Goal: Transaction & Acquisition: Purchase product/service

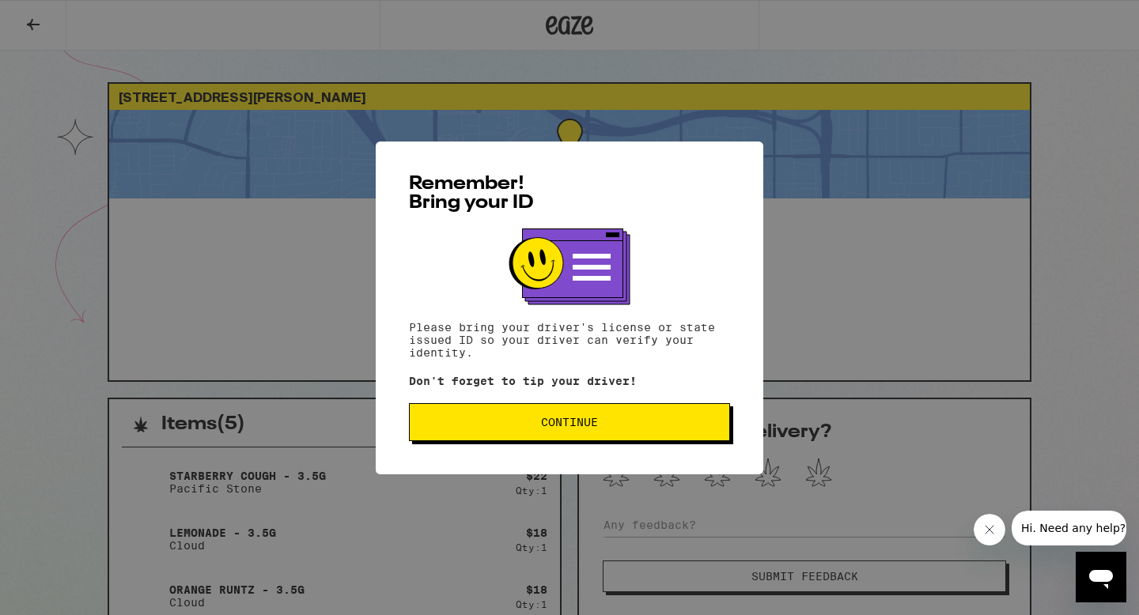
click at [539, 432] on button "Continue" at bounding box center [569, 422] width 321 height 38
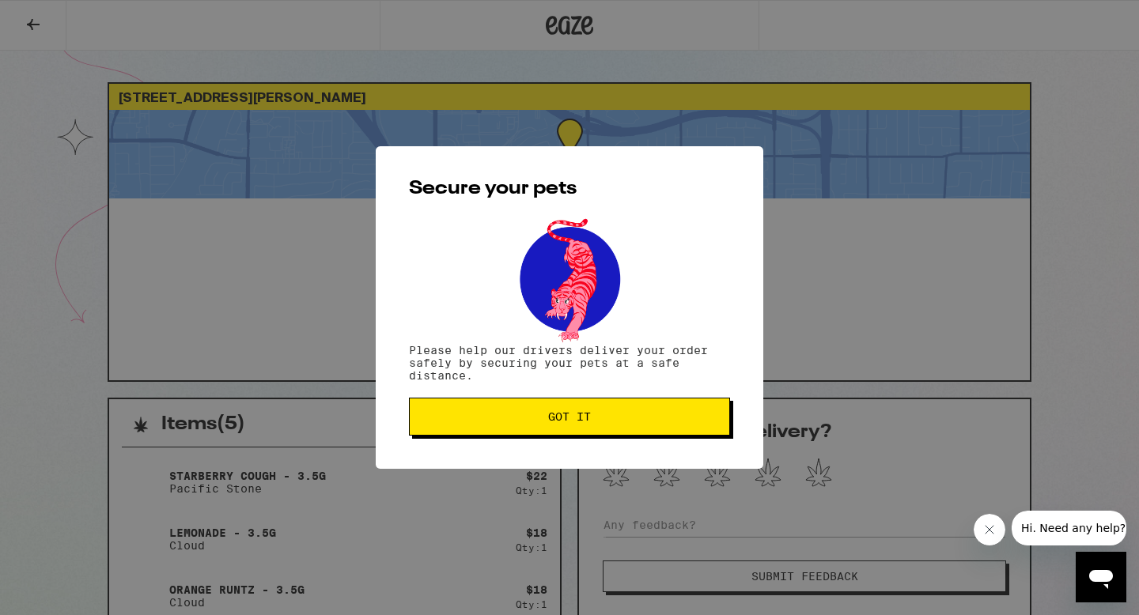
click at [537, 430] on button "Got it" at bounding box center [569, 417] width 321 height 38
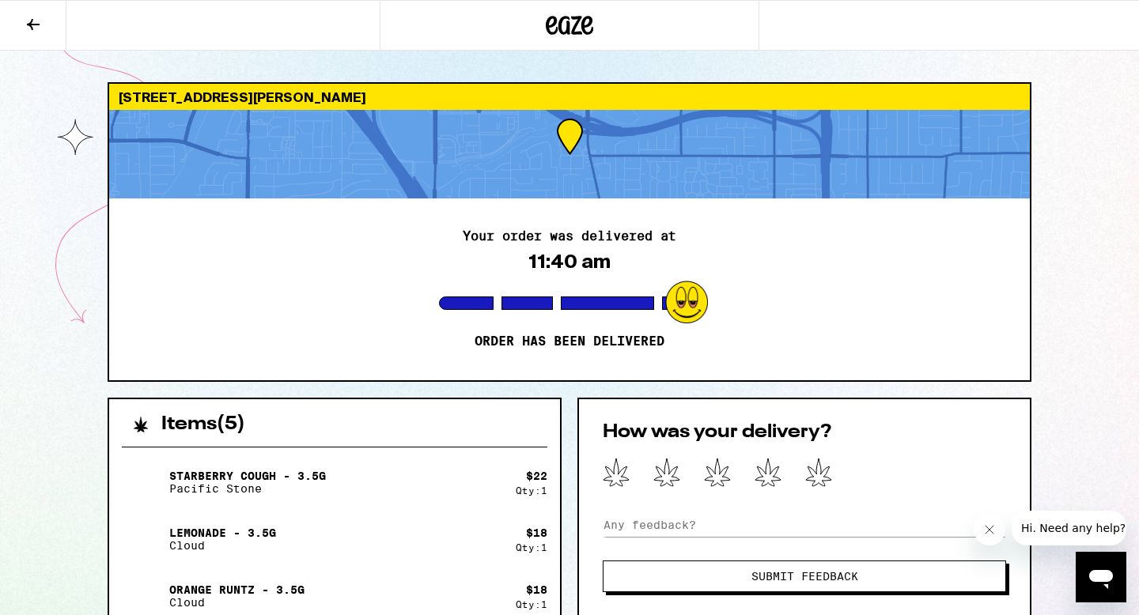
click at [550, 23] on icon at bounding box center [569, 25] width 47 height 28
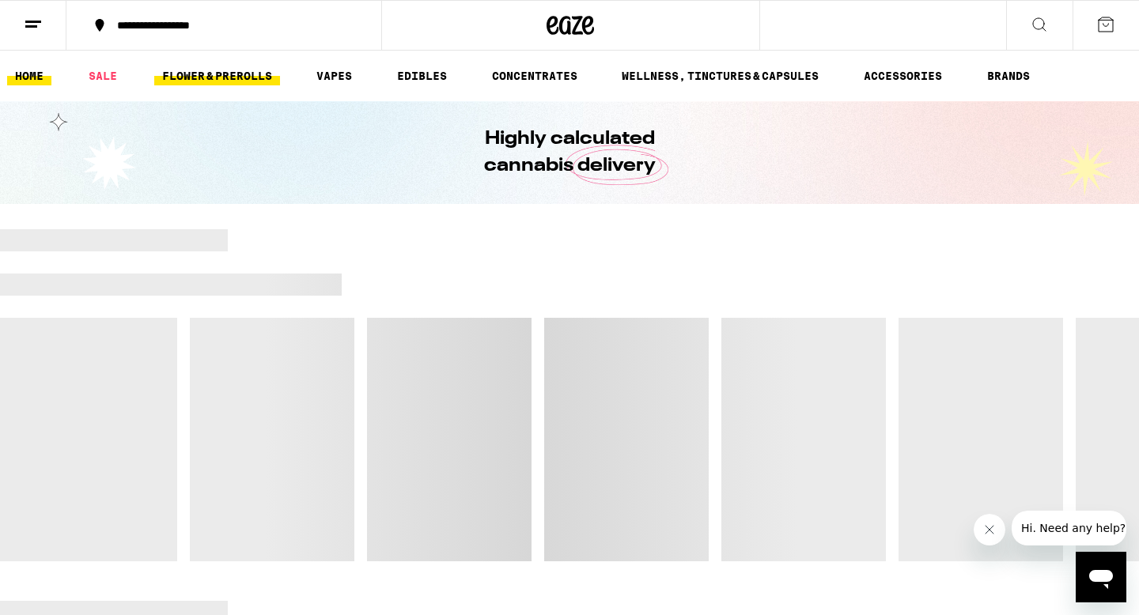
click at [233, 79] on link "FLOWER & PREROLLS" at bounding box center [217, 75] width 126 height 19
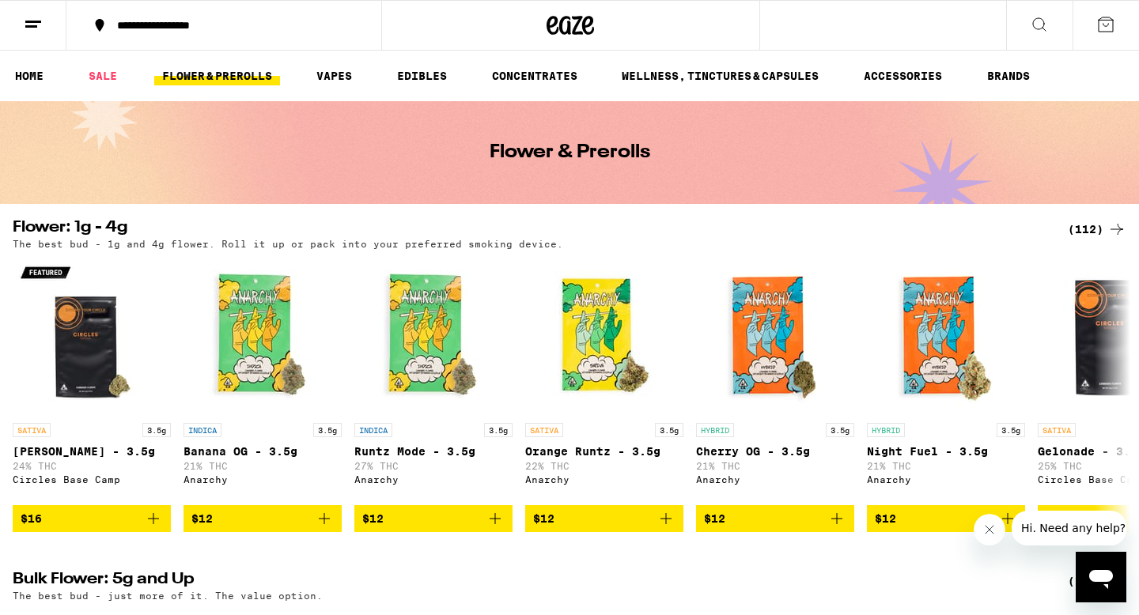
click at [1095, 230] on div "(112)" at bounding box center [1097, 229] width 59 height 19
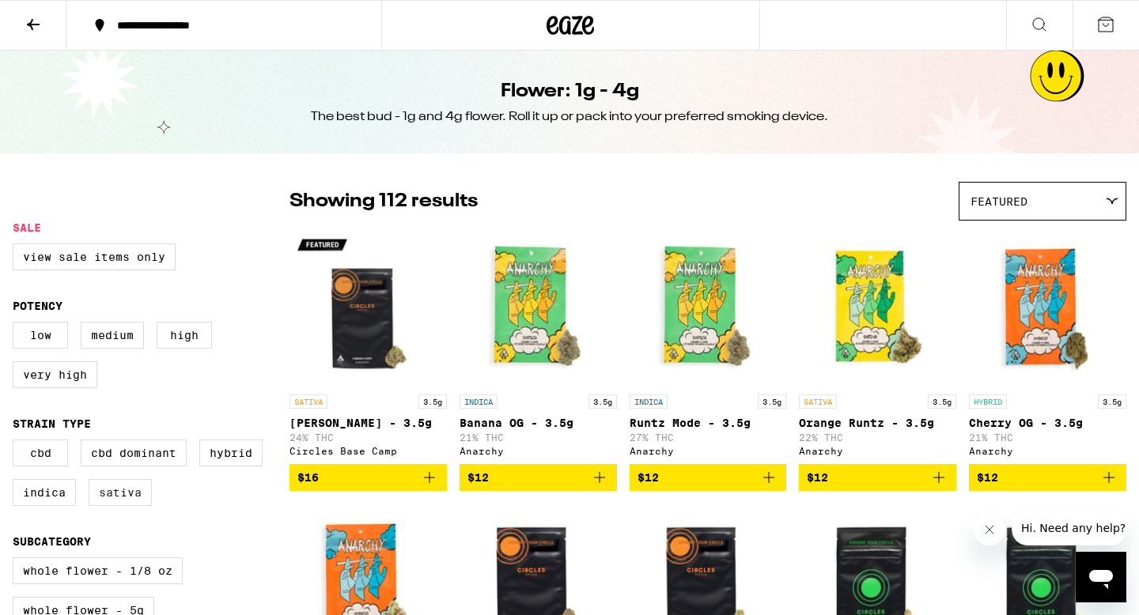
click at [123, 505] on label "Sativa" at bounding box center [120, 492] width 63 height 27
click at [17, 443] on input "Sativa" at bounding box center [16, 442] width 1 height 1
checkbox input "true"
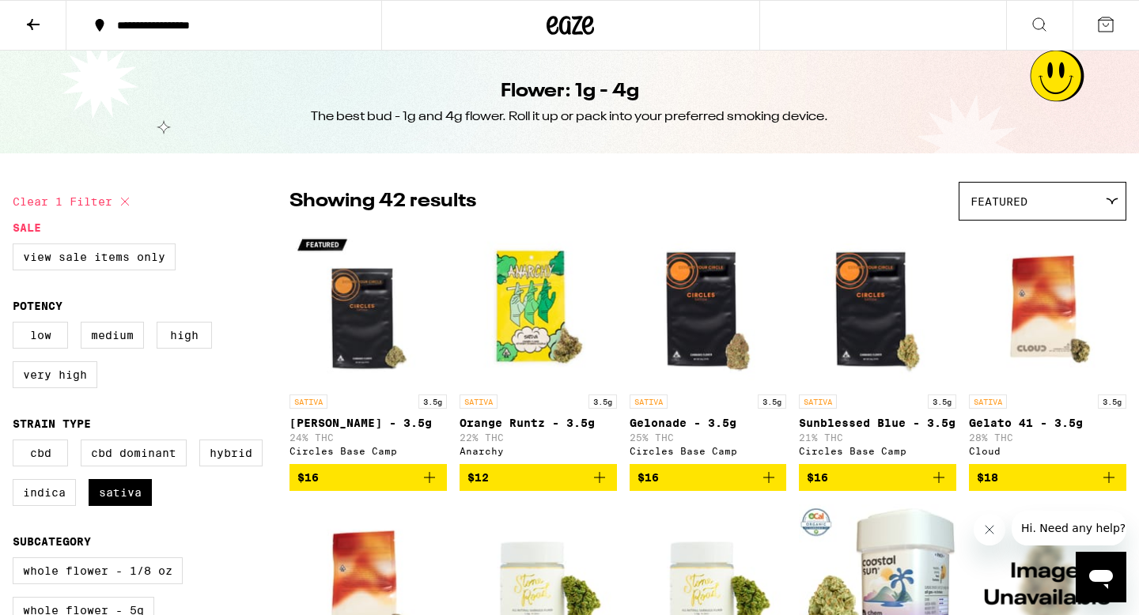
click at [430, 483] on icon "Add to bag" at bounding box center [429, 477] width 11 height 11
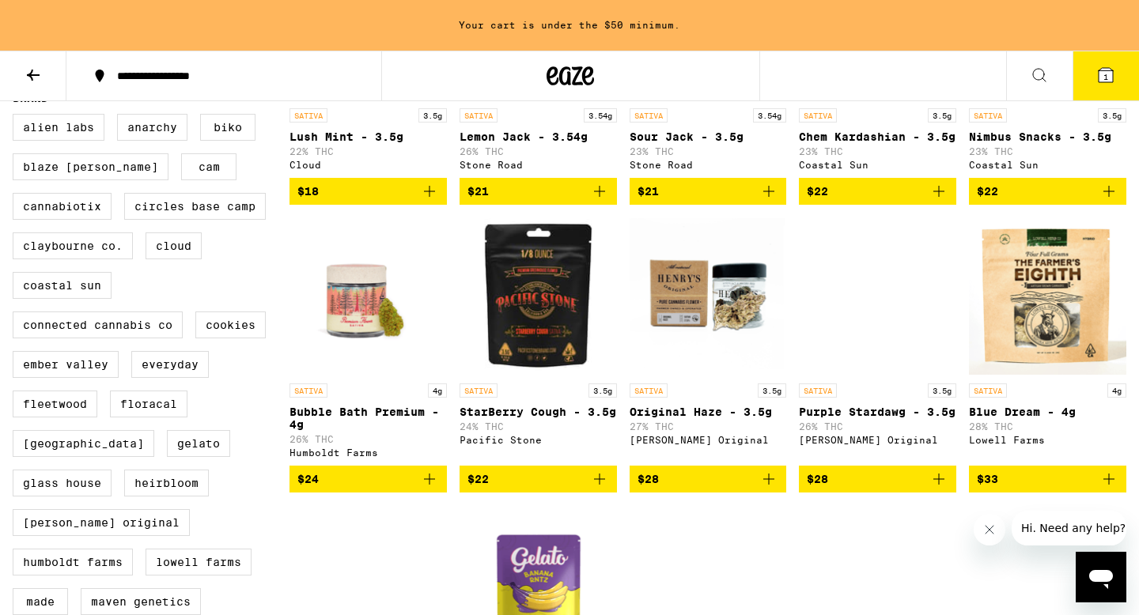
scroll to position [615, 0]
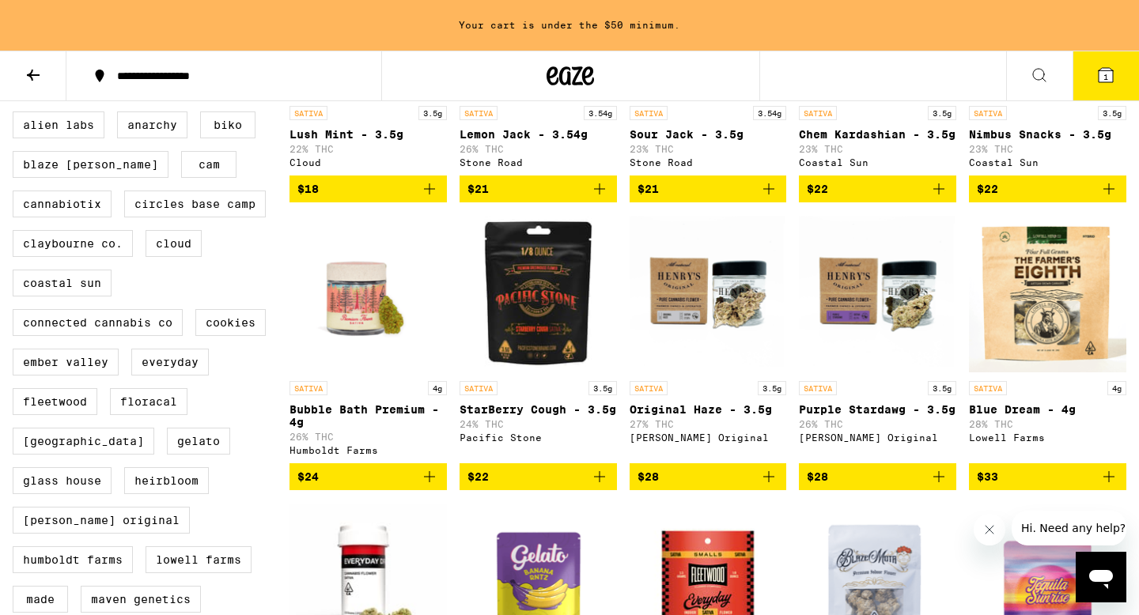
click at [603, 486] on icon "Add to bag" at bounding box center [599, 476] width 19 height 19
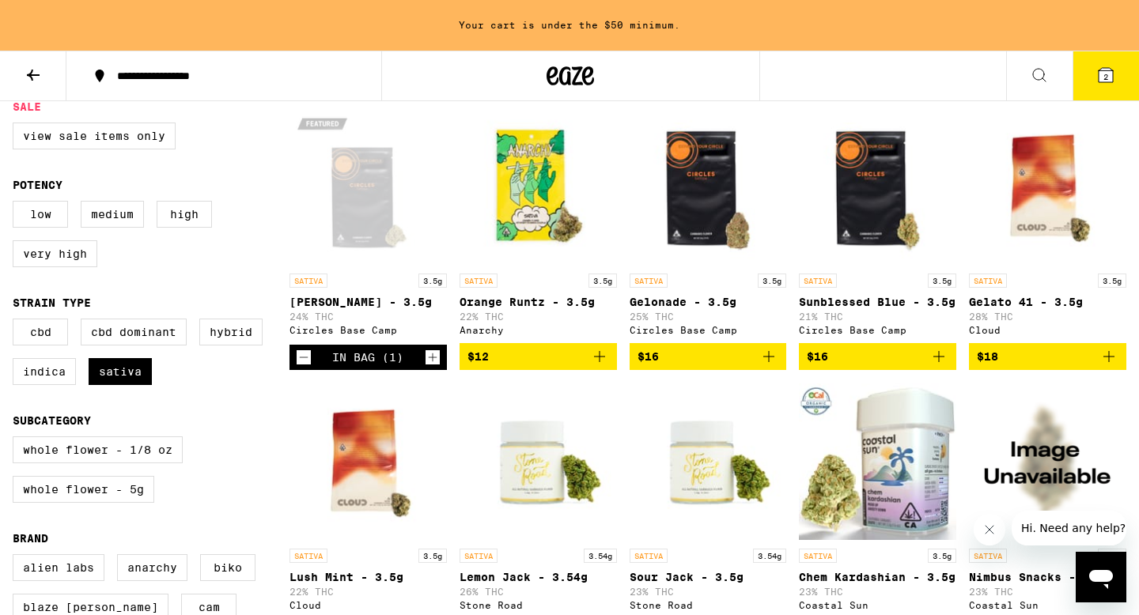
scroll to position [170, 0]
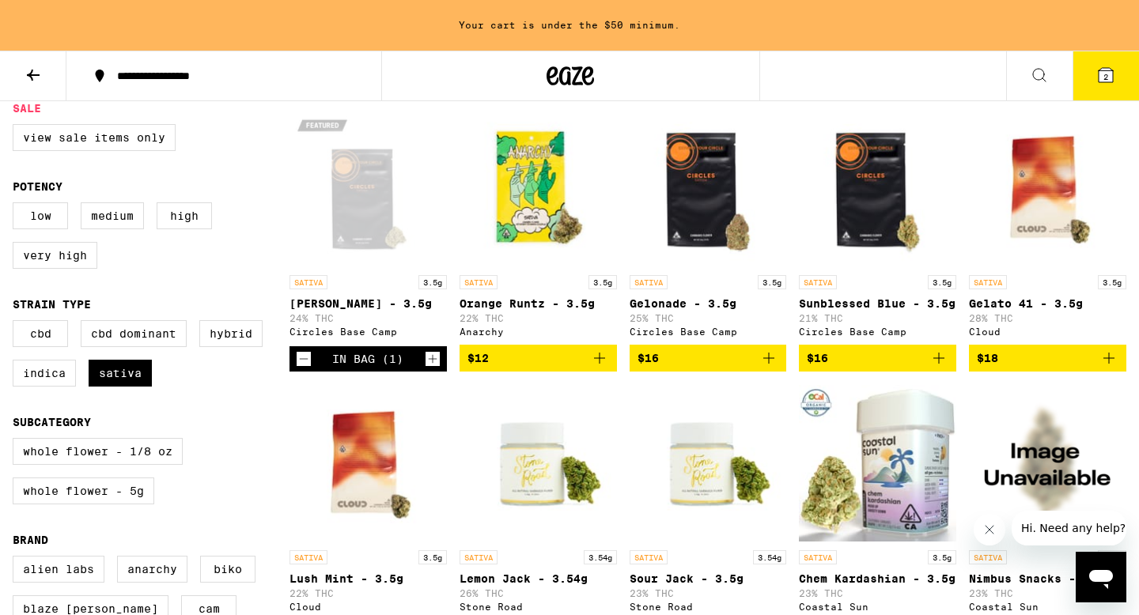
click at [598, 368] on icon "Add to bag" at bounding box center [599, 358] width 19 height 19
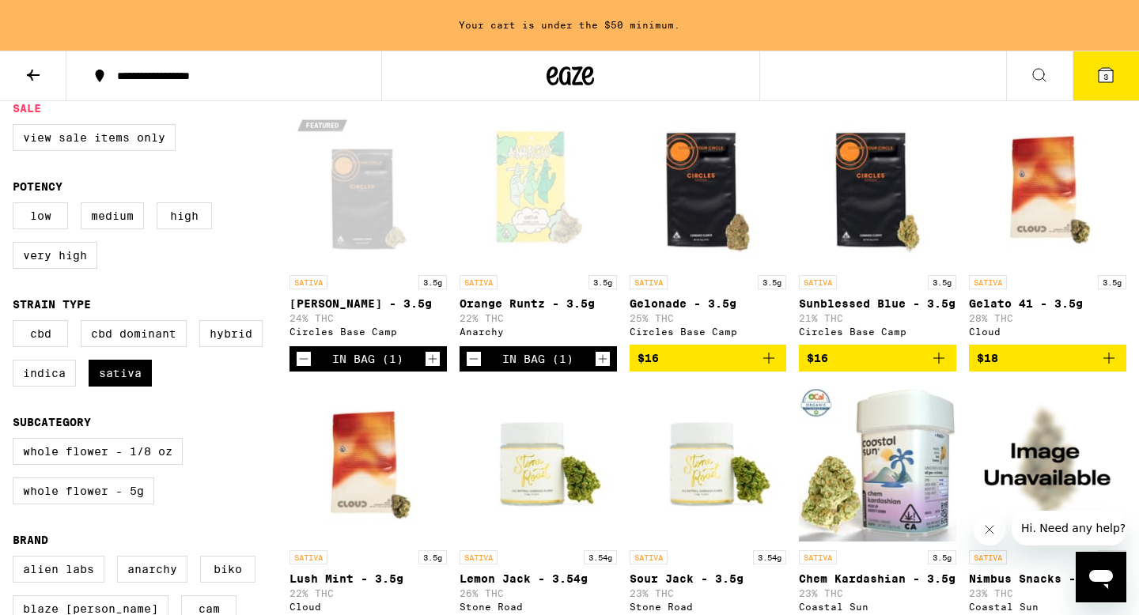
scroll to position [119, 0]
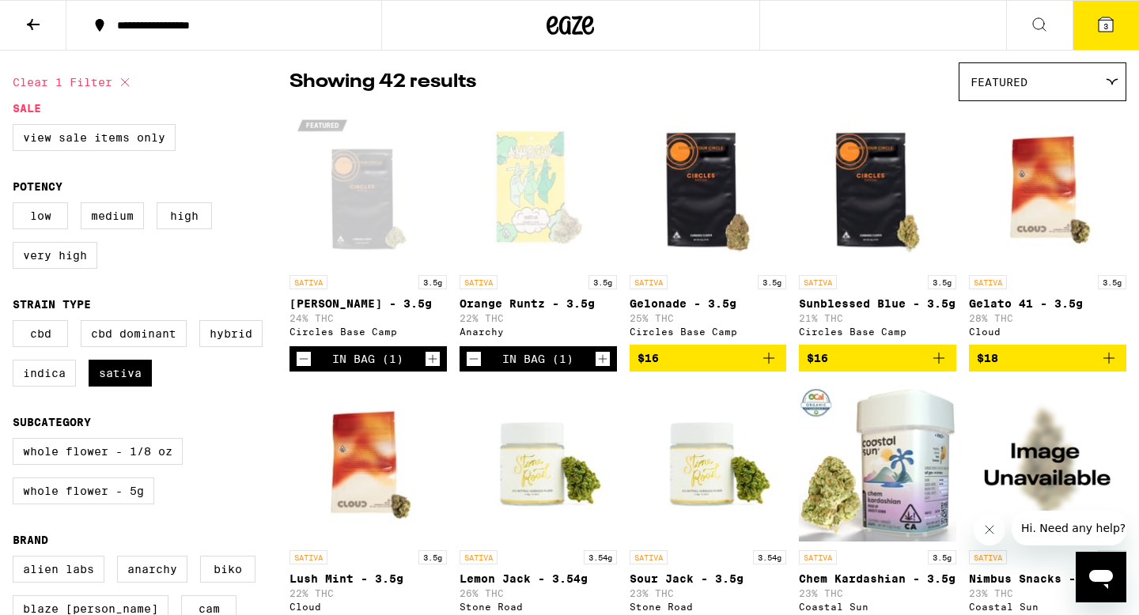
click at [777, 368] on icon "Add to bag" at bounding box center [768, 358] width 19 height 19
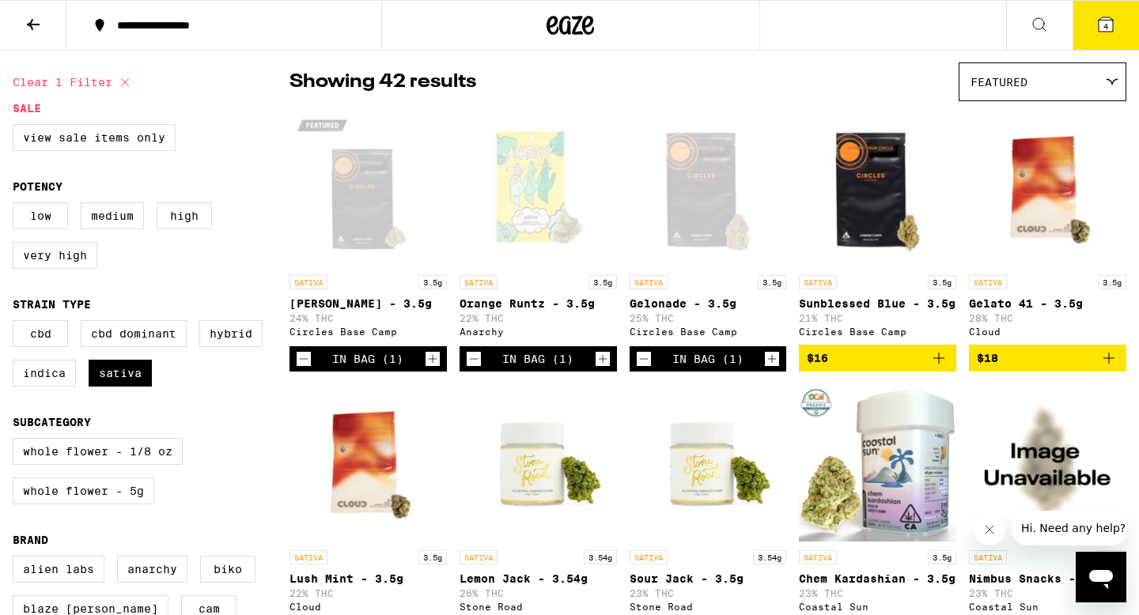
click at [930, 368] on icon "Add to bag" at bounding box center [938, 358] width 19 height 19
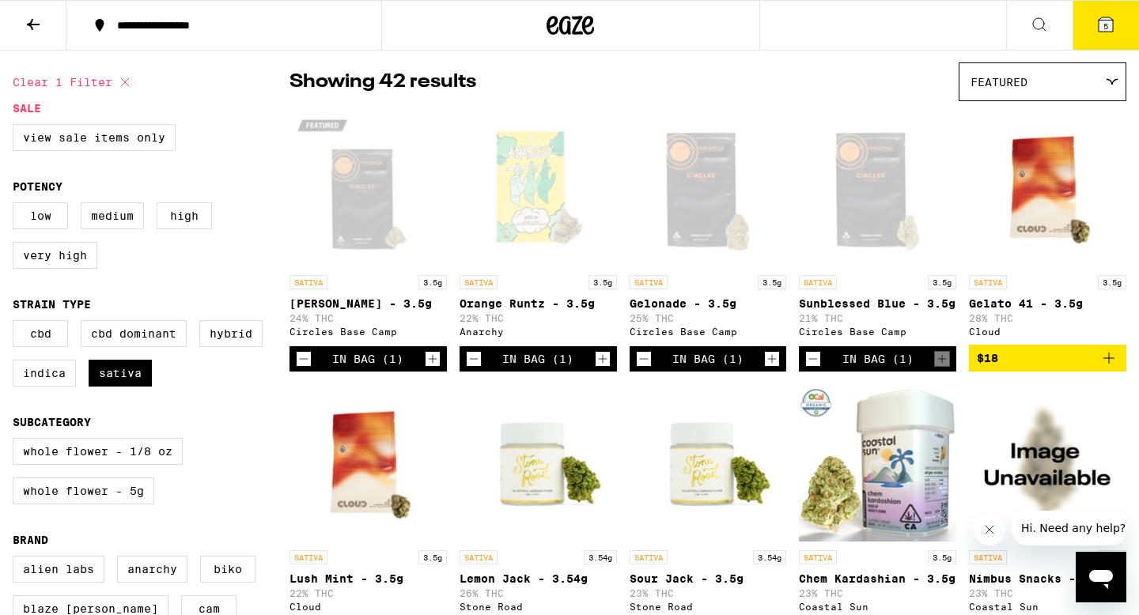
click at [1102, 25] on icon at bounding box center [1106, 24] width 14 height 14
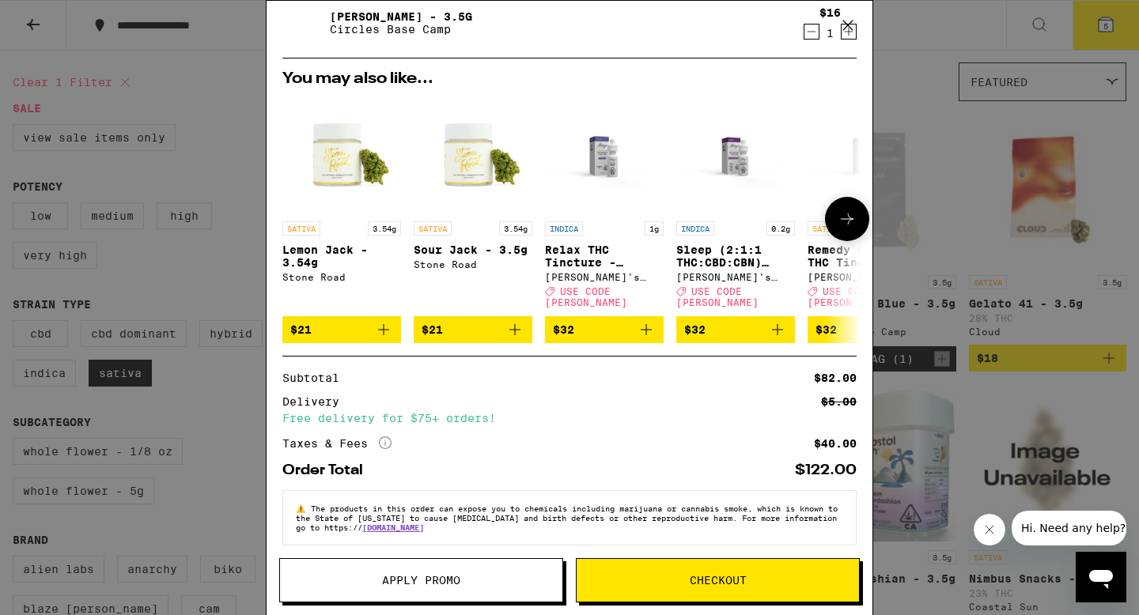
scroll to position [285, 0]
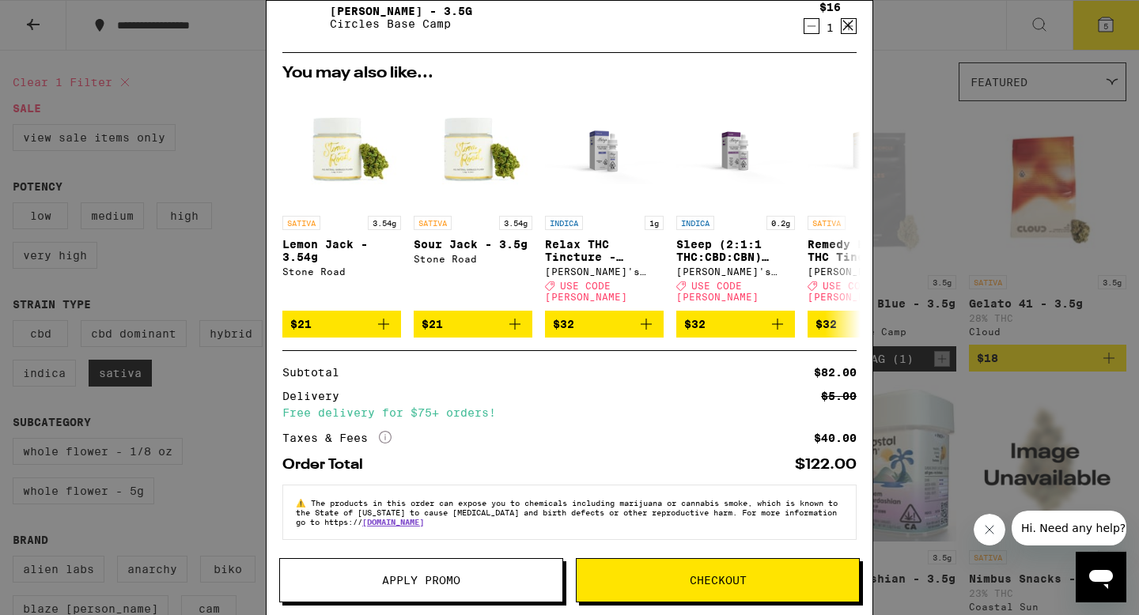
click at [681, 591] on button "Checkout" at bounding box center [718, 580] width 284 height 44
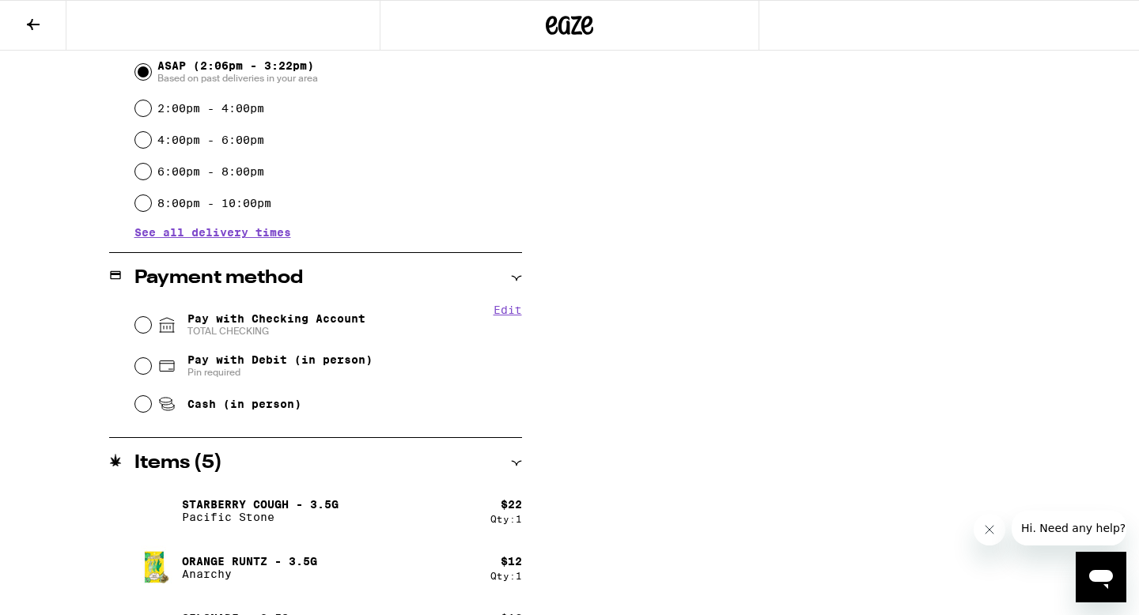
scroll to position [468, 0]
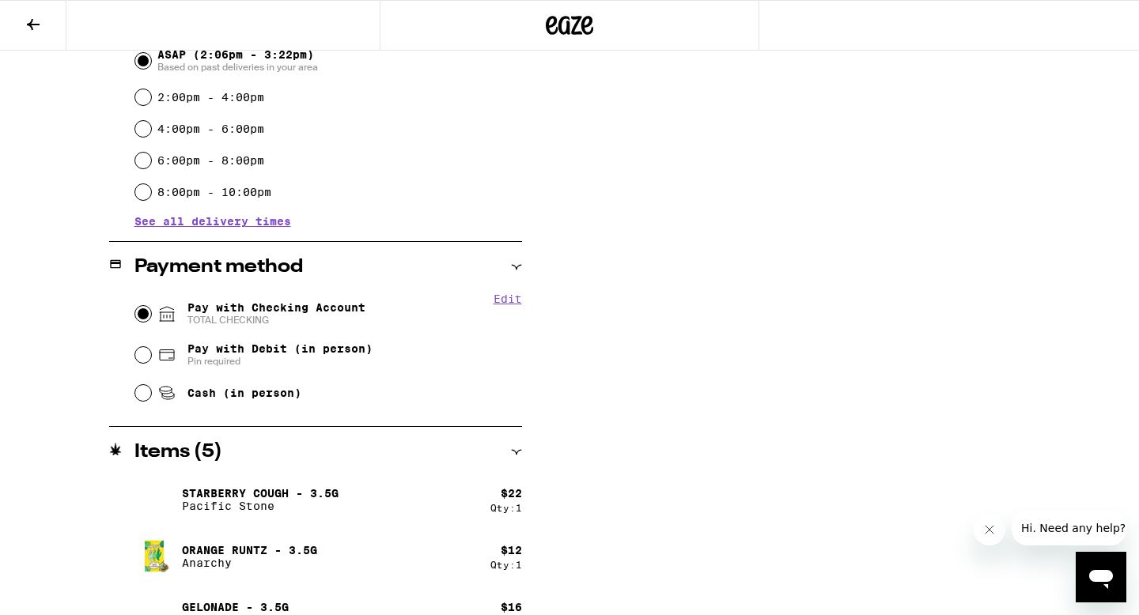
click at [146, 312] on input "Pay with Checking Account TOTAL CHECKING" at bounding box center [143, 314] width 16 height 16
radio input "true"
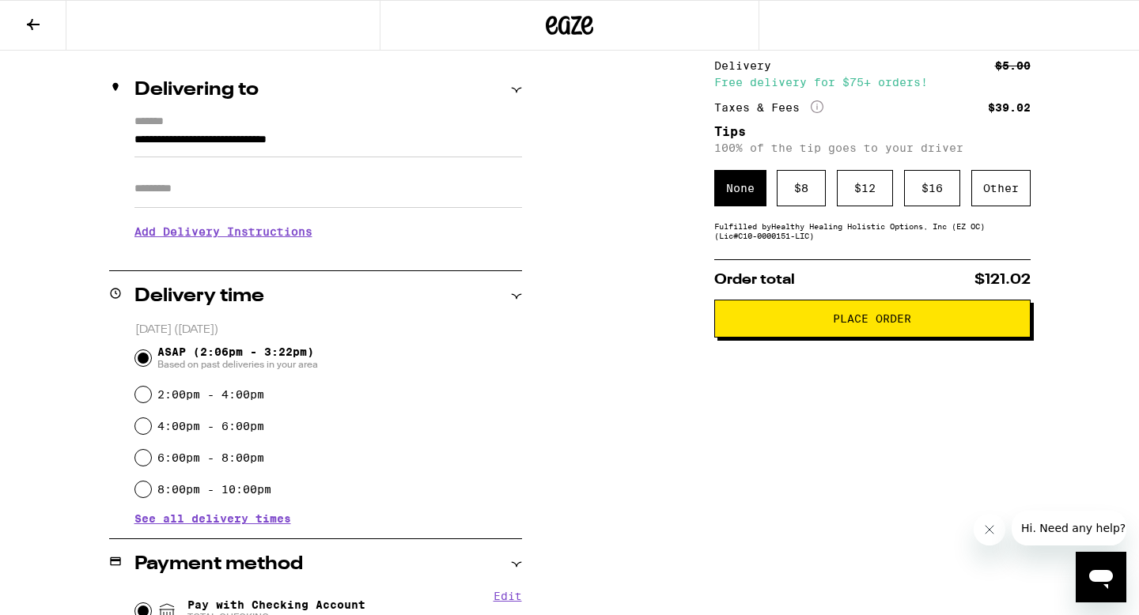
scroll to position [176, 0]
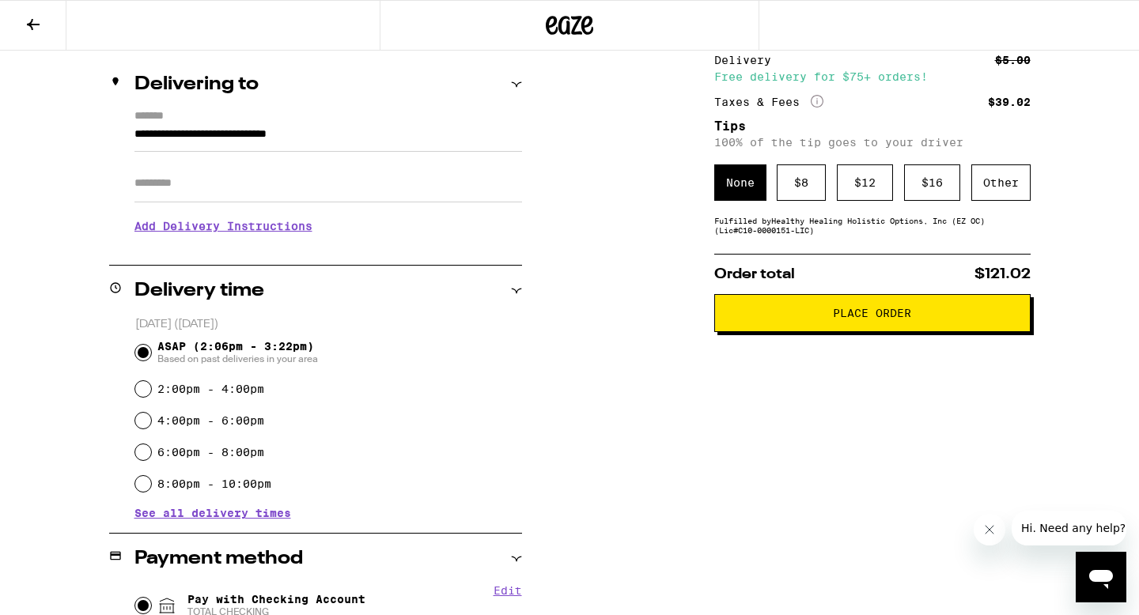
click at [828, 316] on span "Place Order" at bounding box center [872, 313] width 289 height 11
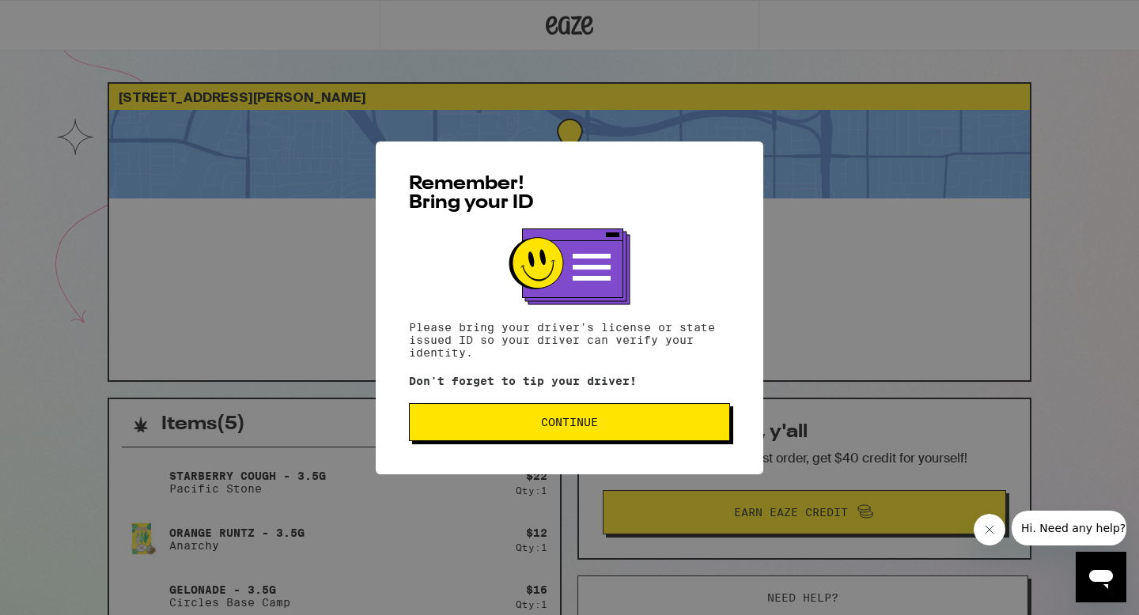
click at [675, 426] on span "Continue" at bounding box center [569, 422] width 294 height 11
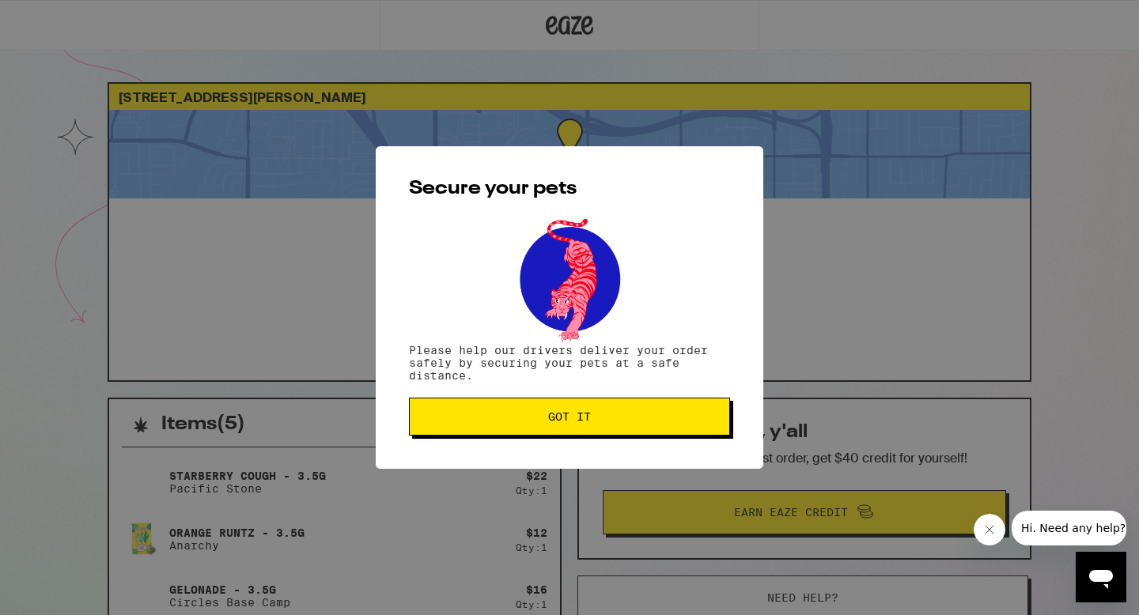
click at [675, 427] on button "Got it" at bounding box center [569, 417] width 321 height 38
